Goal: Find specific page/section: Find specific page/section

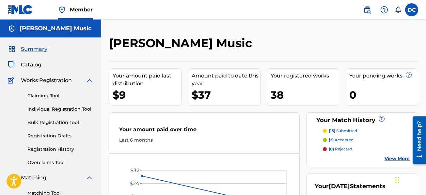
click at [30, 66] on span "Catalog" at bounding box center [31, 65] width 21 height 8
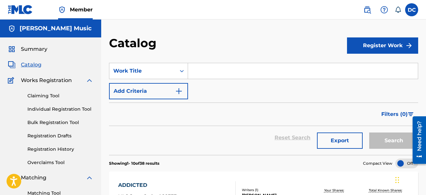
scroll to position [130, 0]
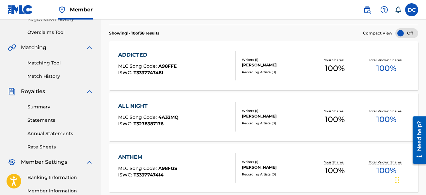
click at [168, 52] on div "ADDICTED" at bounding box center [147, 55] width 58 height 8
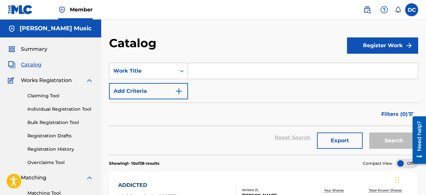
click at [47, 49] on span "Summary" at bounding box center [34, 49] width 26 height 8
